Goal: Manage account settings

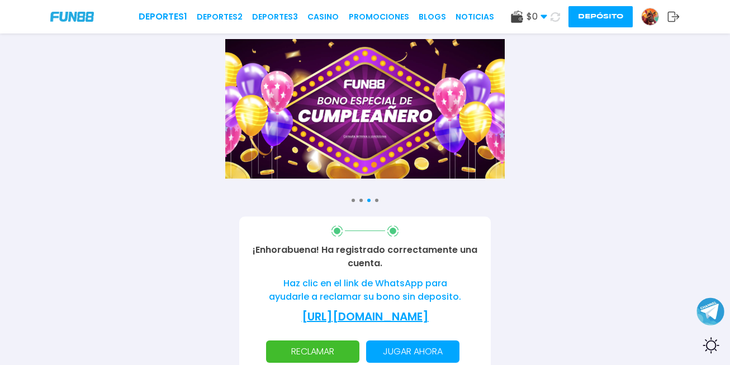
click at [651, 15] on img at bounding box center [650, 16] width 17 height 17
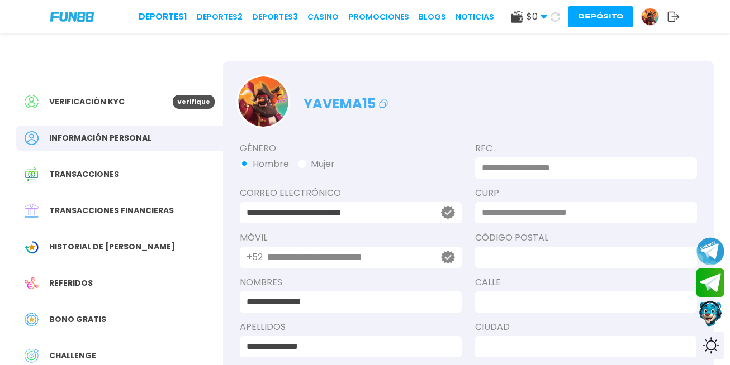
click at [673, 17] on icon at bounding box center [673, 16] width 12 height 11
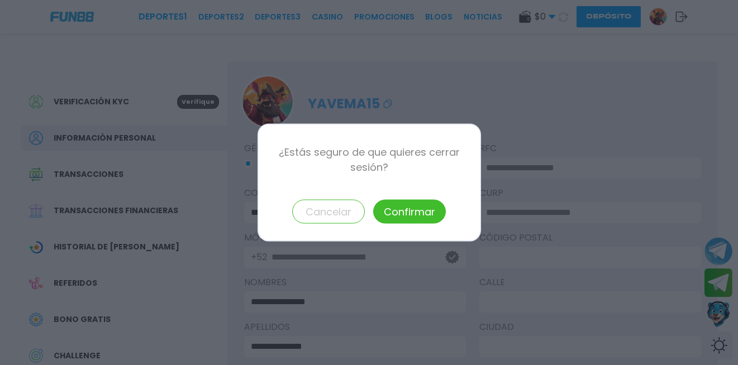
click at [422, 206] on button "Confirmar" at bounding box center [409, 212] width 73 height 24
